Goal: Transaction & Acquisition: Obtain resource

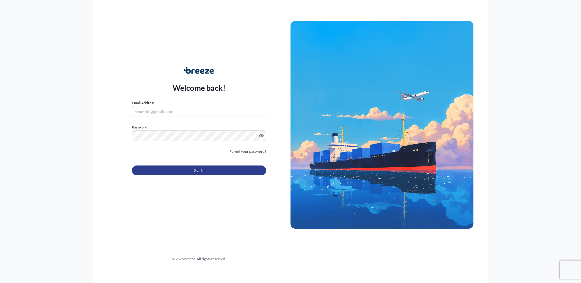
type input "[PERSON_NAME][EMAIL_ADDRESS][DOMAIN_NAME]"
click at [227, 170] on button "Sign In" at bounding box center [199, 171] width 134 height 10
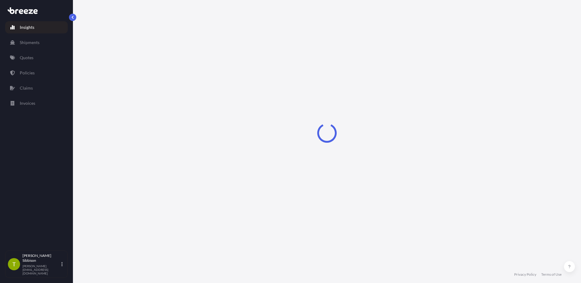
select select "2025"
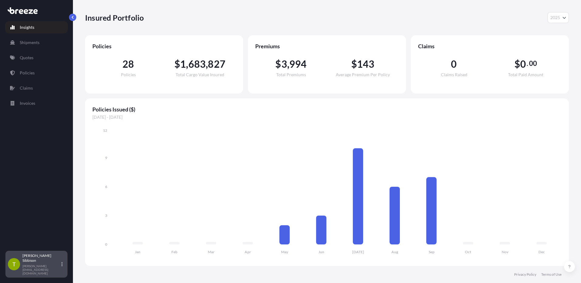
click at [62, 267] on icon at bounding box center [61, 264] width 1 height 4
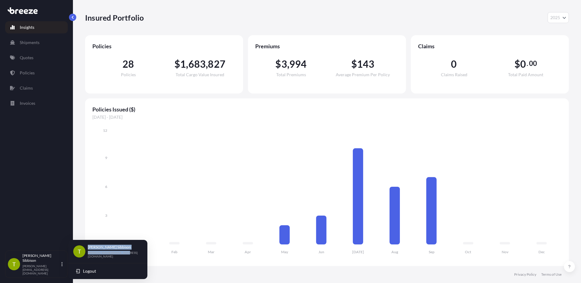
drag, startPoint x: 125, startPoint y: 254, endPoint x: 86, endPoint y: 254, distance: 38.3
click at [86, 254] on div "T Todd Sibbison todd.s@interlineusa.com" at bounding box center [107, 251] width 69 height 13
drag, startPoint x: 86, startPoint y: 254, endPoint x: 90, endPoint y: 254, distance: 3.6
click at [119, 257] on div "T Todd Sibbison todd.s@interlineusa.com" at bounding box center [107, 252] width 79 height 21
click at [125, 255] on div "Todd Sibbison todd.s@interlineusa.com" at bounding box center [115, 251] width 55 height 13
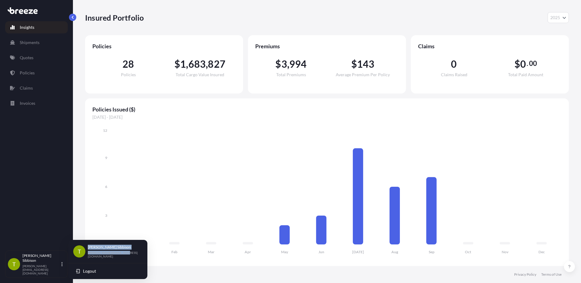
click at [111, 260] on div "T Todd Sibbison todd.s@interlineusa.com" at bounding box center [107, 252] width 79 height 21
click at [85, 271] on span "Logout" at bounding box center [89, 271] width 13 height 6
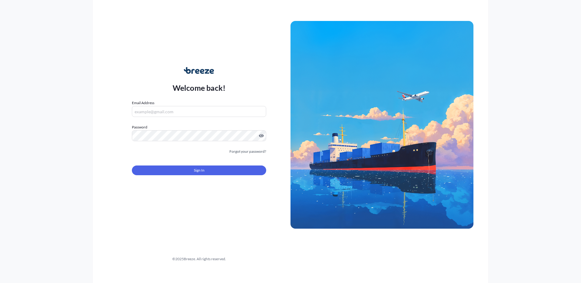
click at [85, 271] on div "Welcome back! Email Address Password Must include: Upper & lower case letters S…" at bounding box center [290, 141] width 581 height 283
type input "[PERSON_NAME][EMAIL_ADDRESS][DOMAIN_NAME]"
drag, startPoint x: 181, startPoint y: 112, endPoint x: 122, endPoint y: 110, distance: 59.0
click at [122, 110] on div "Welcome back! Email Address todd.s@interlineusa.com Password Must include: Uppe…" at bounding box center [199, 125] width 183 height 140
click at [122, 136] on div "Welcome back! Email Address todd.s@interlineusa.com Password Must include: Uppe…" at bounding box center [199, 125] width 183 height 140
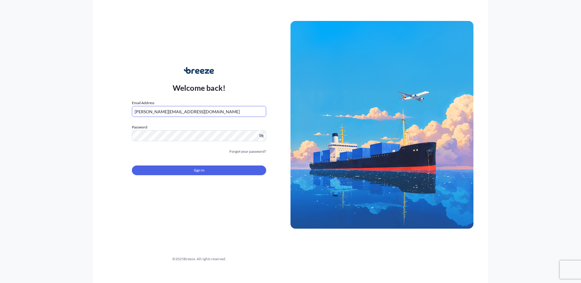
drag, startPoint x: 186, startPoint y: 112, endPoint x: 127, endPoint y: 111, distance: 59.3
click at [127, 111] on div "Welcome back! Email Address todd.s@interlineusa.com Password Must include: Uppe…" at bounding box center [199, 125] width 183 height 140
click at [129, 137] on div "Welcome back! Email Address todd.s@interlineusa.com Password Must include: Uppe…" at bounding box center [199, 125] width 183 height 140
click at [197, 170] on span "Sign In" at bounding box center [199, 170] width 11 height 6
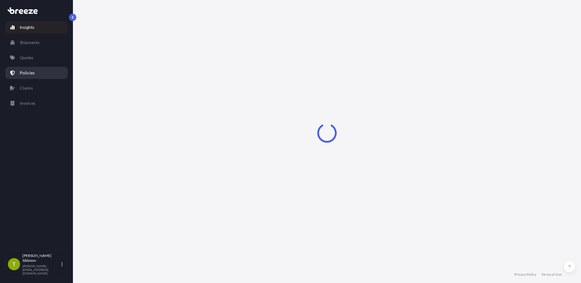
select select "2025"
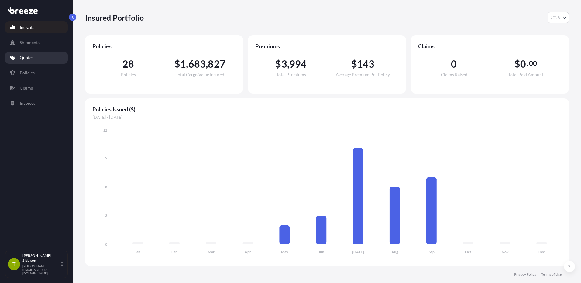
click at [41, 58] on link "Quotes" at bounding box center [36, 58] width 63 height 12
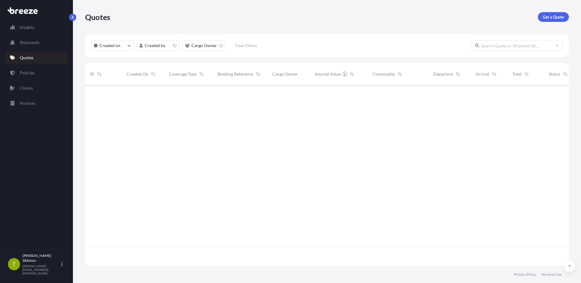
scroll to position [180, 479]
click at [556, 14] on p "Get a Quote" at bounding box center [553, 17] width 21 height 6
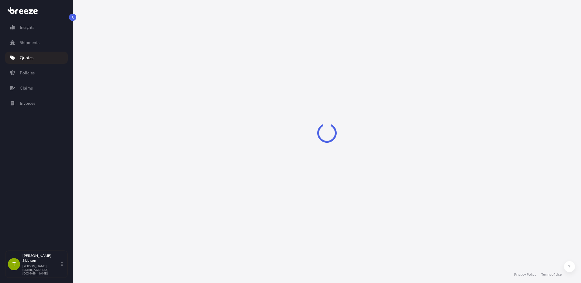
select select "Sea"
select select "1"
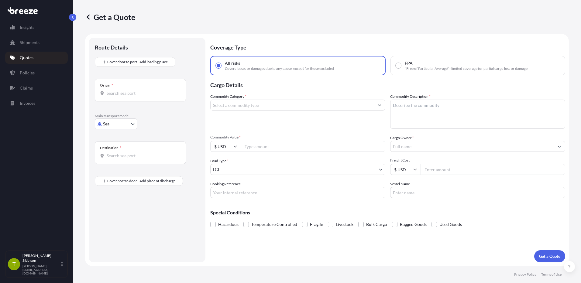
click at [285, 106] on input "Commodity Category *" at bounding box center [292, 105] width 163 height 11
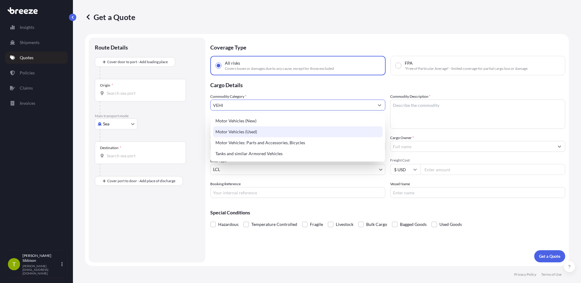
click at [245, 132] on div "Motor Vehicles (Used)" at bounding box center [298, 131] width 170 height 11
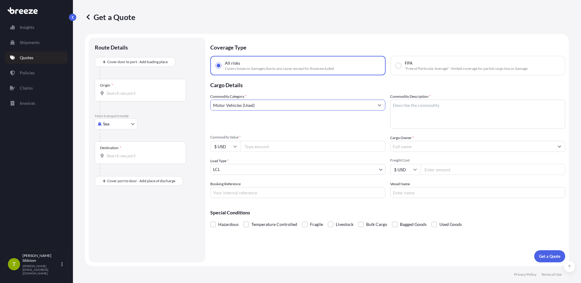
type input "Motor Vehicles (Used)"
click at [408, 107] on textarea "Commodity Description *" at bounding box center [477, 114] width 175 height 29
type textarea "1964 CHEVROLET IMPALA"
click at [269, 146] on input "Commodity Value *" at bounding box center [313, 146] width 145 height 11
type input "2"
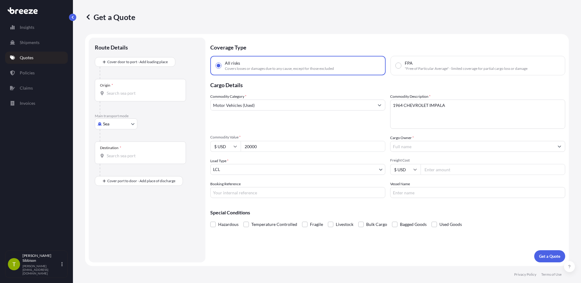
type input "20000"
click at [423, 148] on input "Cargo Owner *" at bounding box center [471, 146] width 163 height 11
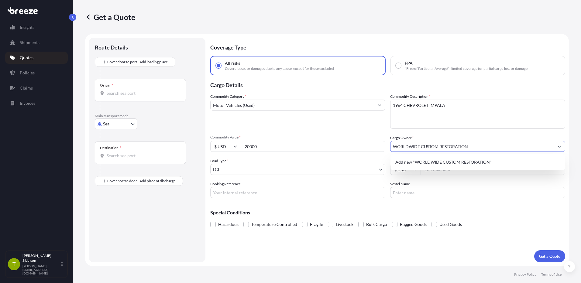
type input "WORLDWIDE CUSTOM RESTORATION"
click at [351, 119] on div "Commodity Category * Motor Vehicles (Used)" at bounding box center [297, 111] width 175 height 35
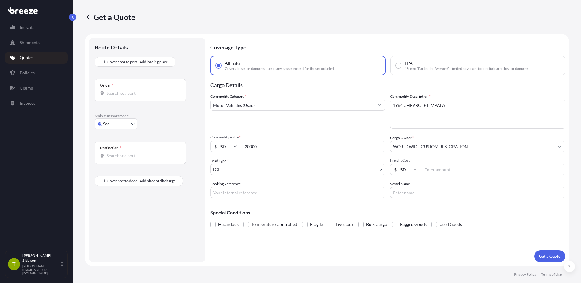
click at [246, 174] on body "0 options available. 1 option available. 0 options available. 1 option availabl…" at bounding box center [290, 141] width 581 height 283
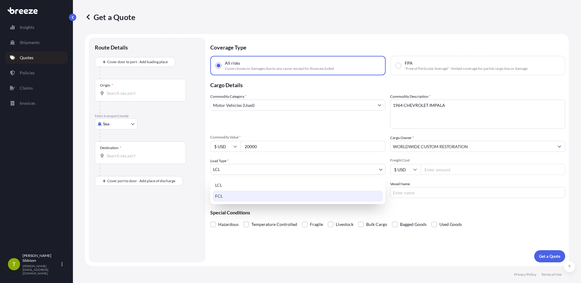
click at [239, 199] on div "FCL" at bounding box center [298, 196] width 170 height 11
select select "2"
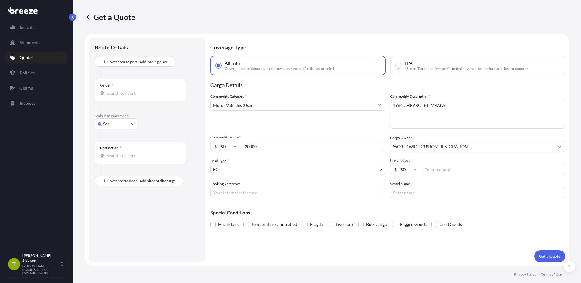
click at [438, 173] on input "Freight Cost" at bounding box center [493, 169] width 145 height 11
click at [438, 167] on input "Freight Cost" at bounding box center [493, 169] width 145 height 11
type input "2620"
click at [245, 191] on input "Booking Reference" at bounding box center [297, 192] width 175 height 11
type input "RICFFB666900"
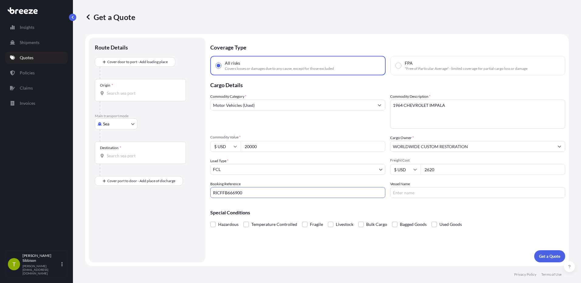
click at [403, 191] on input "Vessel Name" at bounding box center [477, 192] width 175 height 11
type input "ONE HAMMERSMITH 087W"
click at [133, 94] on input "Origin *" at bounding box center [143, 93] width 72 height 6
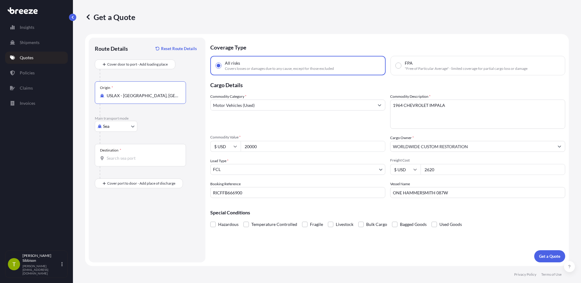
type input "USLAX - Los Angeles, United States"
click at [129, 161] on input "Destination *" at bounding box center [143, 158] width 72 height 6
type input "JPYOK - Yokohama, Japan"
click at [552, 258] on p "Get a Quote" at bounding box center [549, 256] width 21 height 6
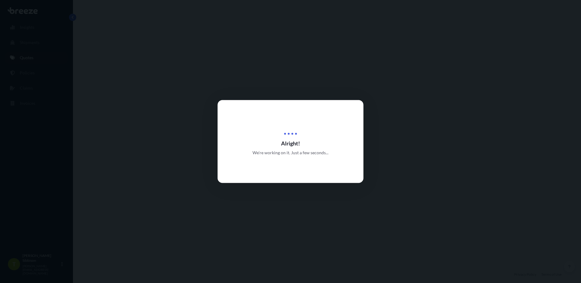
select select "Sea"
select select "2"
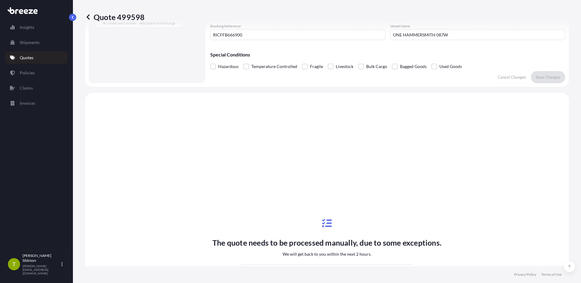
scroll to position [221, 0]
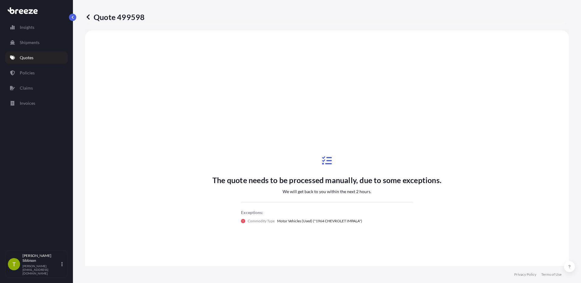
click at [31, 59] on p "Quotes" at bounding box center [27, 58] width 14 height 6
